Goal: Information Seeking & Learning: Learn about a topic

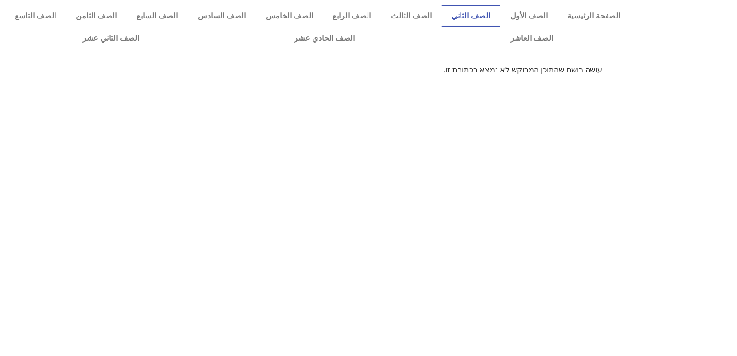
click at [476, 13] on link "الصف الثاني" at bounding box center [470, 16] width 59 height 22
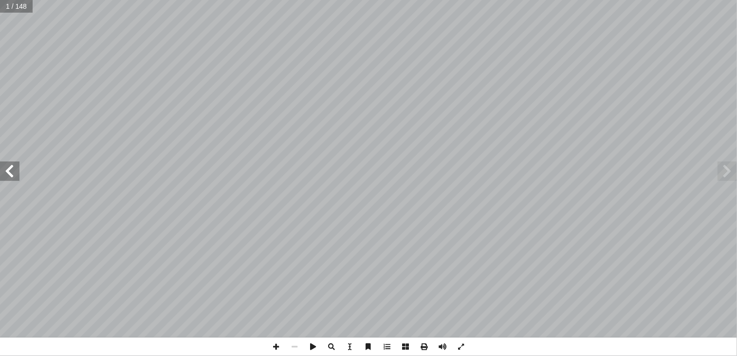
click at [12, 166] on span at bounding box center [9, 171] width 19 height 19
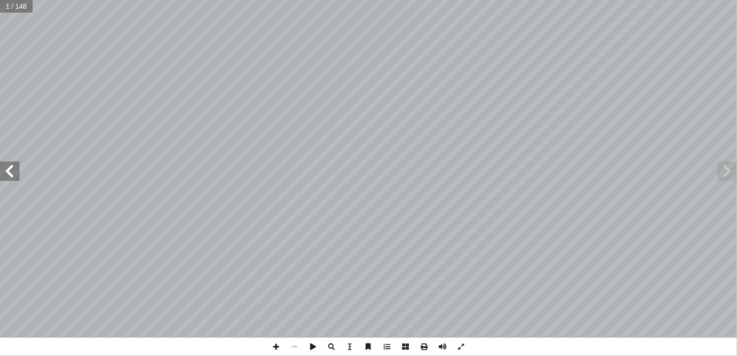
click at [12, 166] on span at bounding box center [9, 171] width 19 height 19
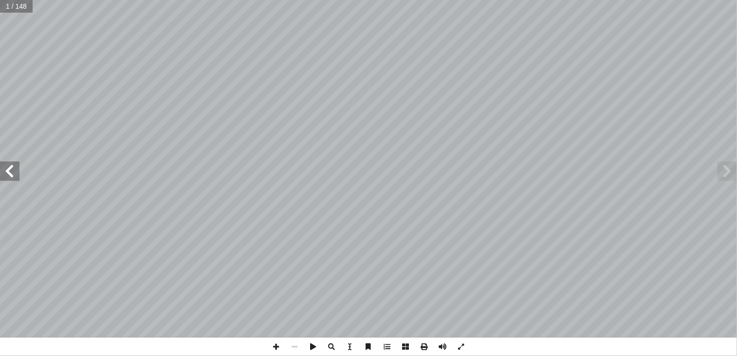
click at [12, 166] on span at bounding box center [9, 171] width 19 height 19
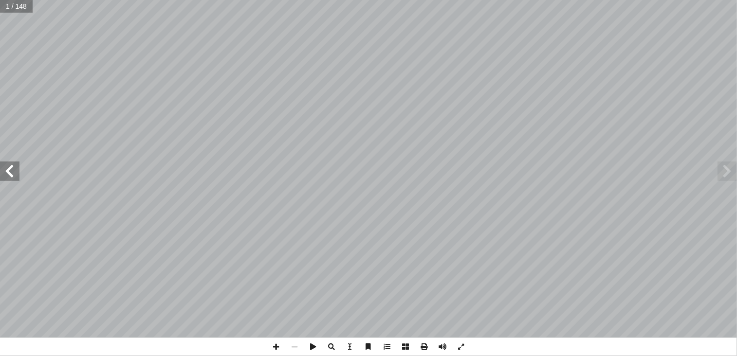
click at [12, 166] on span at bounding box center [9, 171] width 19 height 19
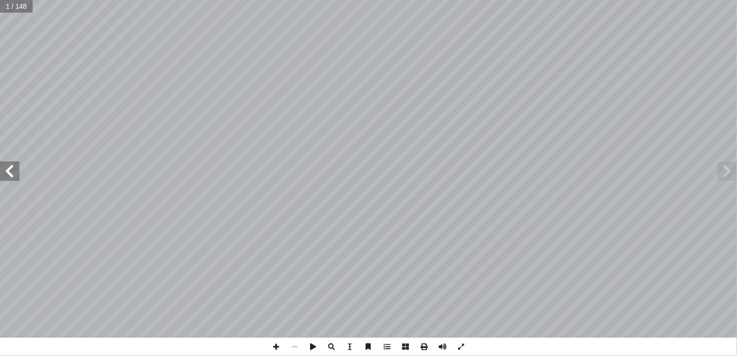
click at [12, 166] on span at bounding box center [9, 171] width 19 height 19
click at [14, 174] on span at bounding box center [9, 171] width 19 height 19
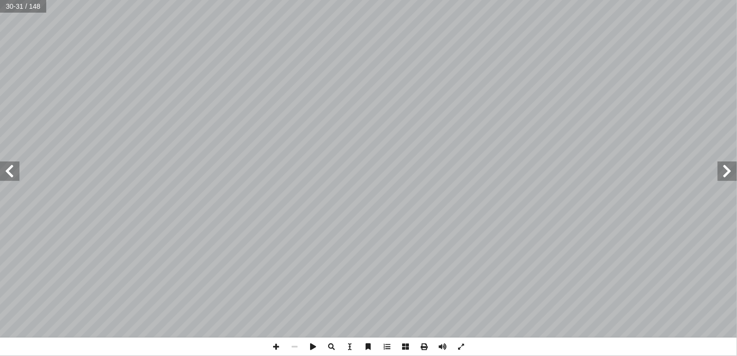
click at [14, 174] on span at bounding box center [9, 171] width 19 height 19
click at [279, 345] on span at bounding box center [276, 347] width 18 height 18
